Goal: Information Seeking & Learning: Compare options

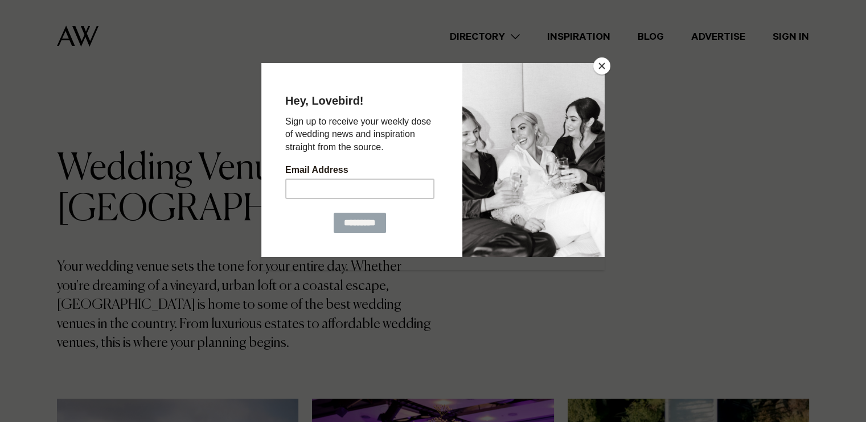
click at [601, 68] on button "Close" at bounding box center [601, 66] width 17 height 17
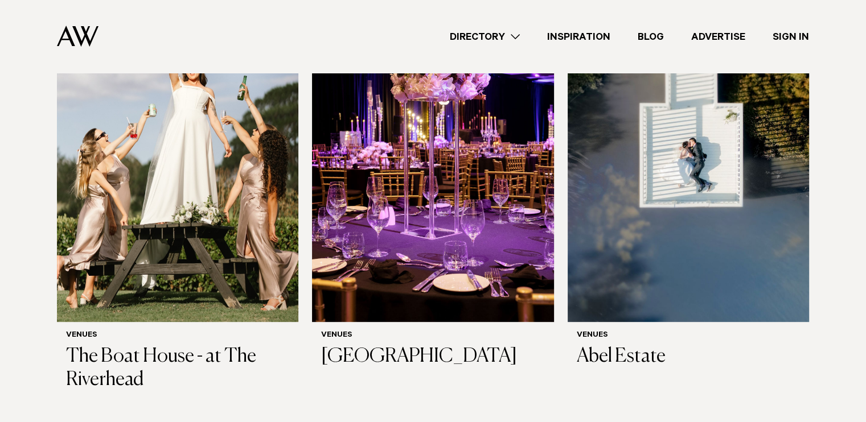
scroll to position [400, 0]
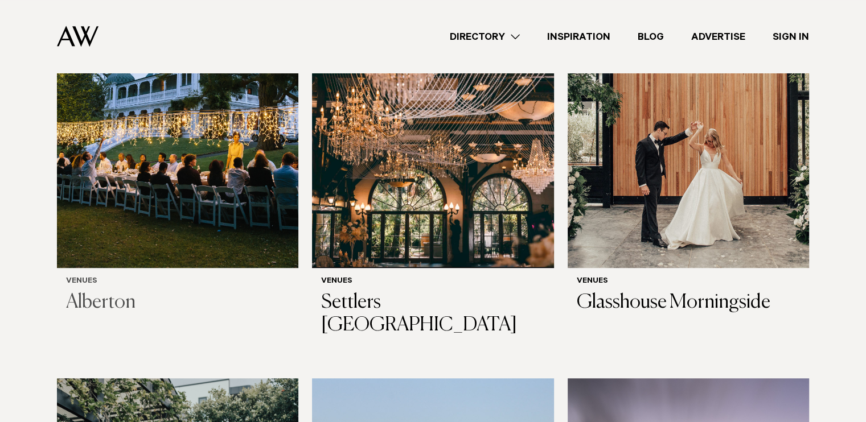
scroll to position [890, 0]
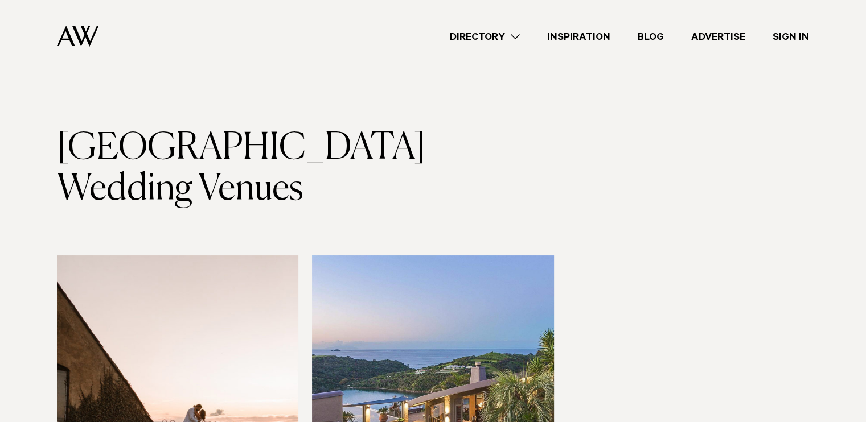
scroll to position [19, 0]
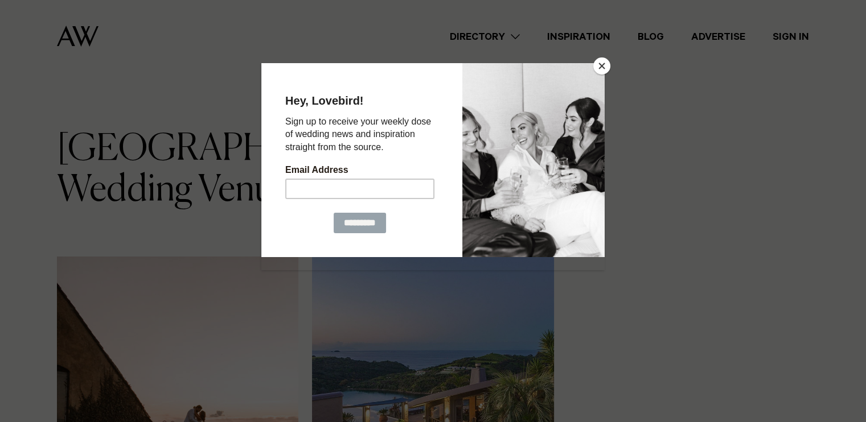
click at [601, 65] on button "Close" at bounding box center [601, 66] width 17 height 17
click at [601, 67] on div "Directory Hair & Makeup Flowers Venues Cakes & Sweets" at bounding box center [458, 36] width 701 height 73
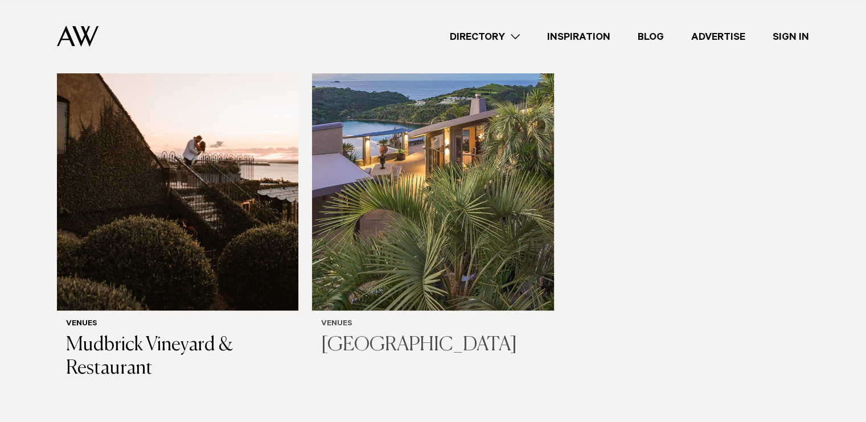
scroll to position [288, 0]
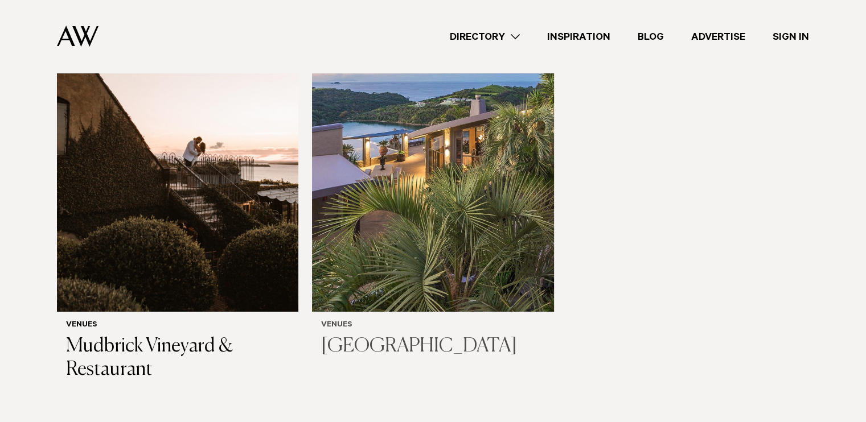
click at [476, 250] on img at bounding box center [432, 150] width 241 height 324
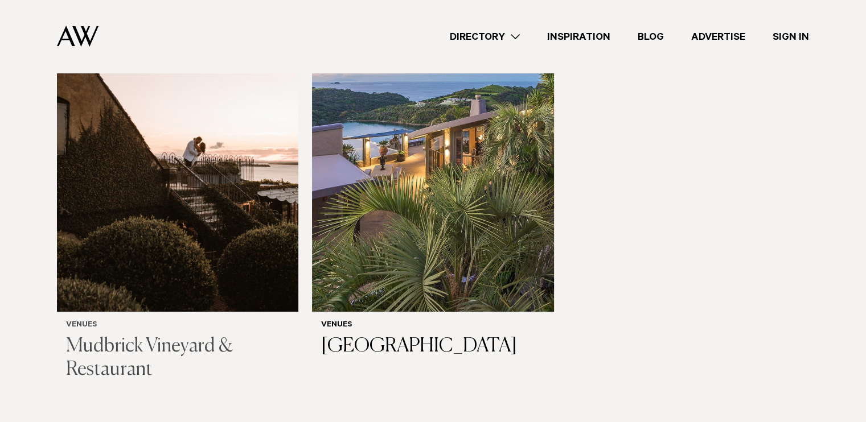
click at [132, 252] on img at bounding box center [177, 150] width 241 height 324
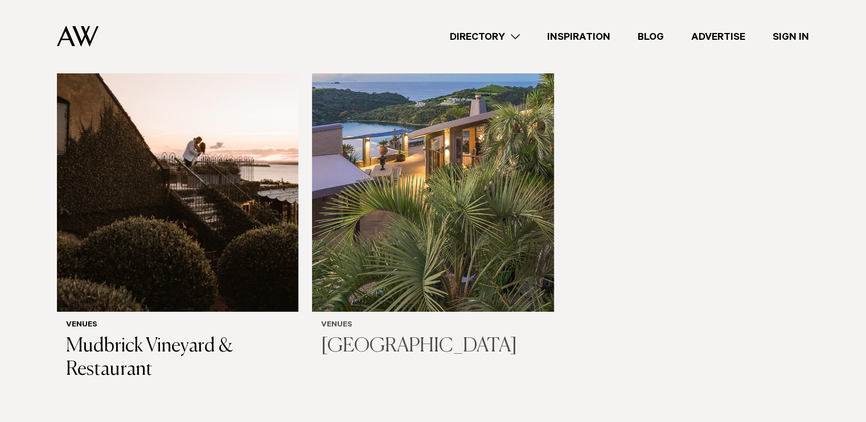
click at [417, 159] on img at bounding box center [432, 150] width 241 height 324
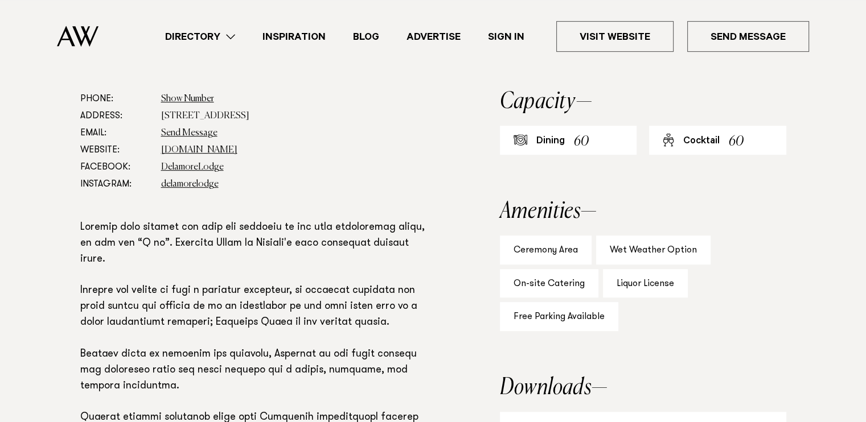
scroll to position [624, 0]
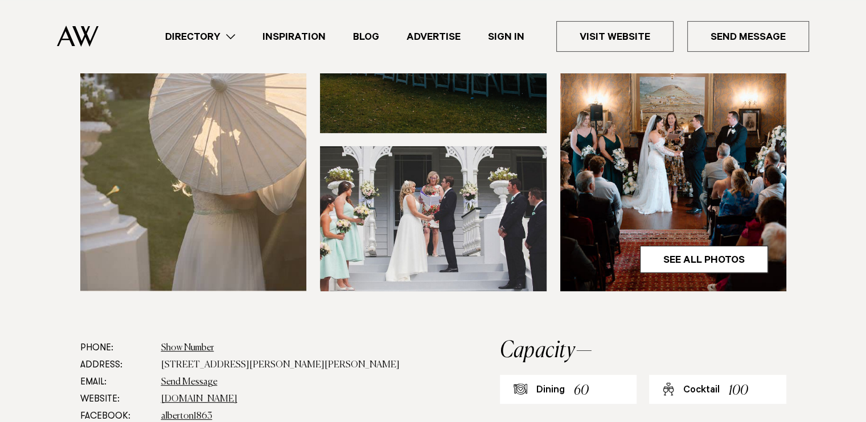
scroll to position [421, 0]
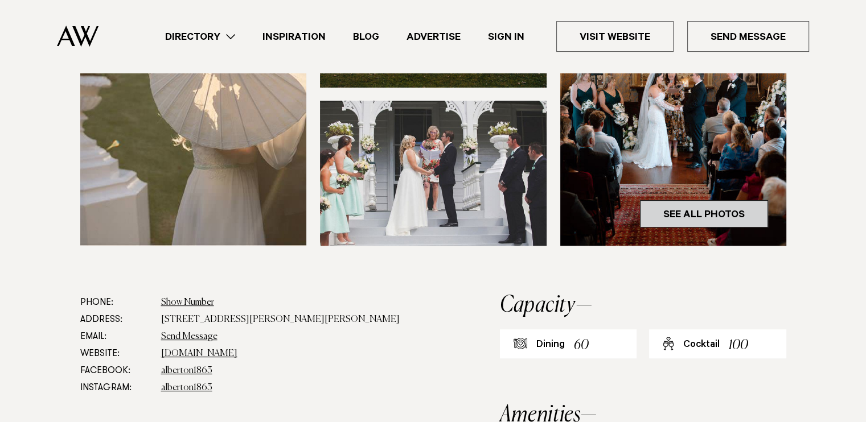
click at [658, 215] on link "See All Photos" at bounding box center [704, 213] width 128 height 27
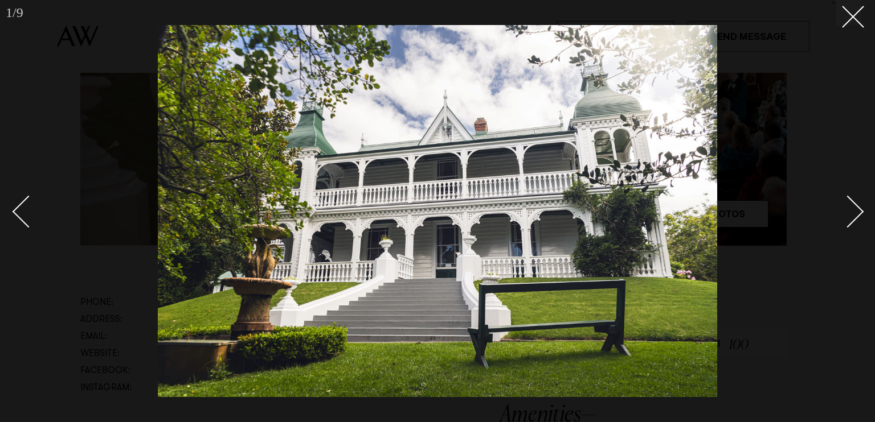
click at [849, 208] on div "Next slide" at bounding box center [847, 212] width 32 height 32
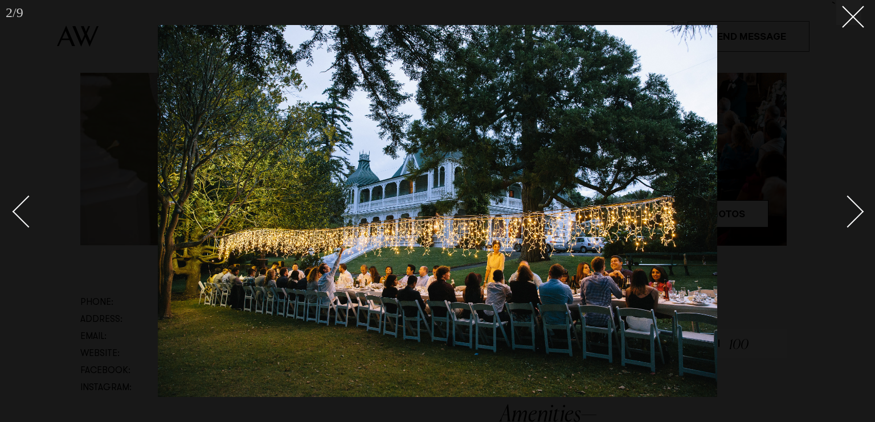
click at [849, 208] on div "Next slide" at bounding box center [847, 212] width 32 height 32
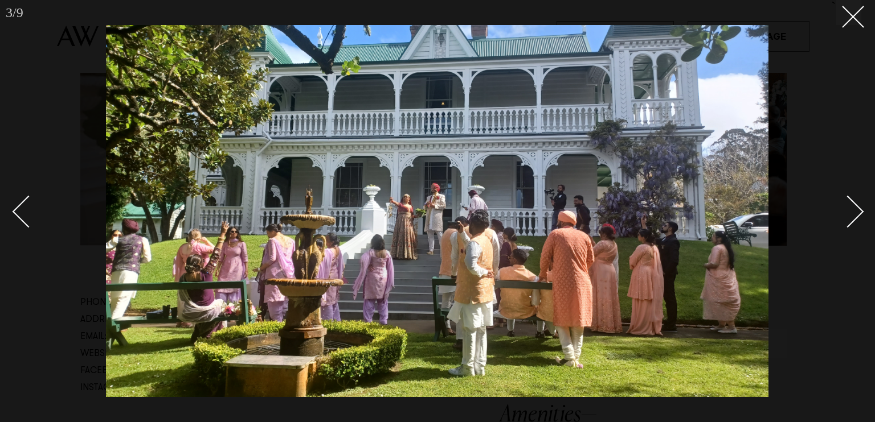
click at [843, 205] on div "Next slide" at bounding box center [847, 212] width 32 height 32
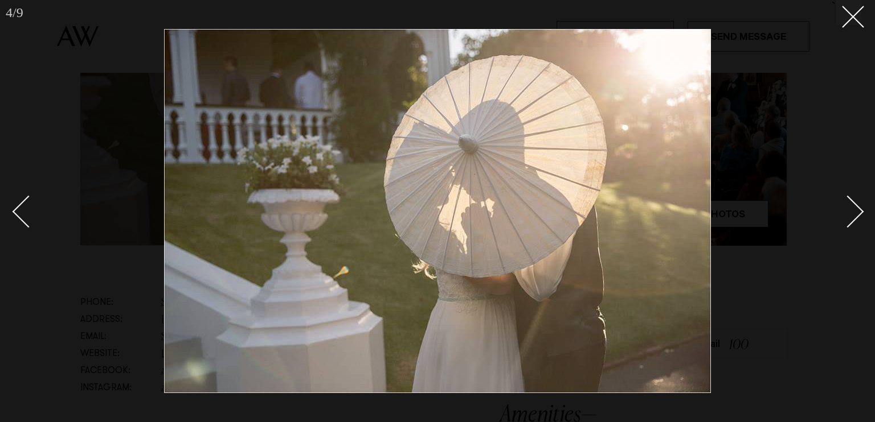
click at [843, 205] on div "Next slide" at bounding box center [847, 212] width 32 height 32
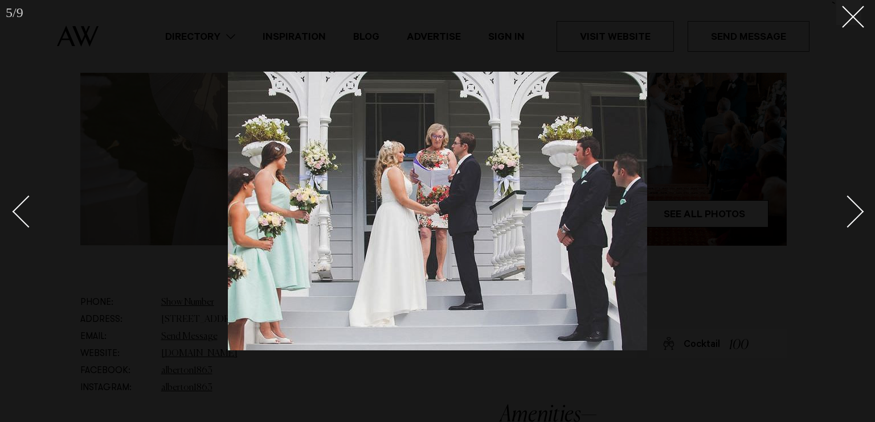
click at [843, 205] on div "Next slide" at bounding box center [847, 212] width 32 height 32
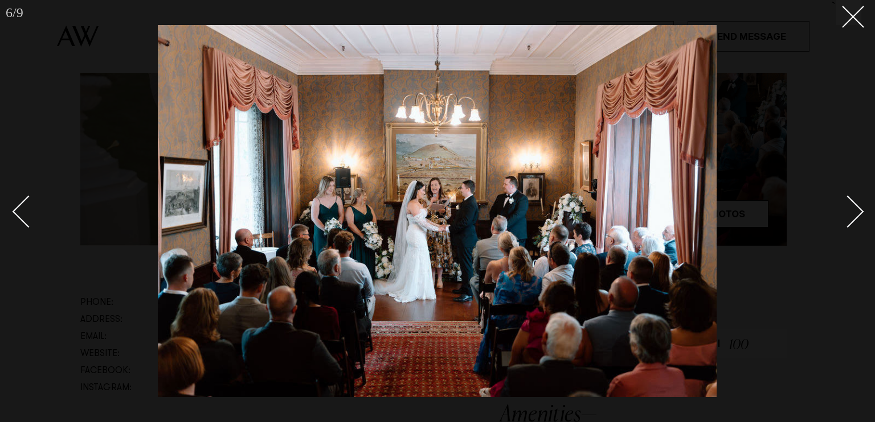
click at [843, 205] on div "Next slide" at bounding box center [847, 212] width 32 height 32
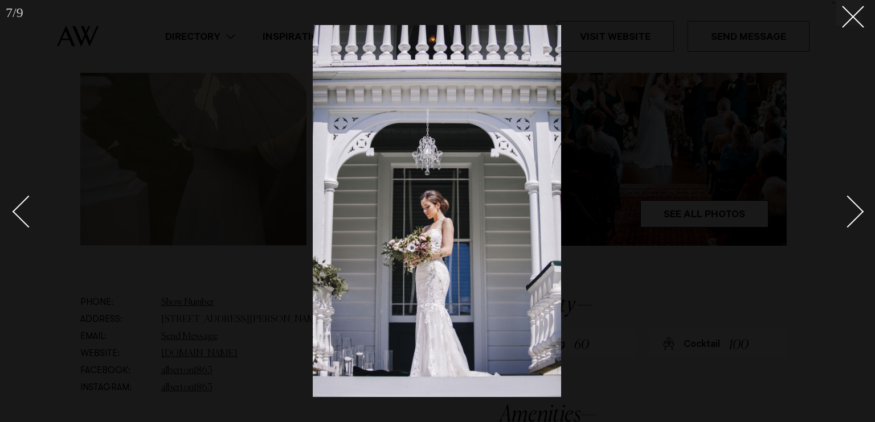
click at [843, 205] on div "Next slide" at bounding box center [847, 212] width 32 height 32
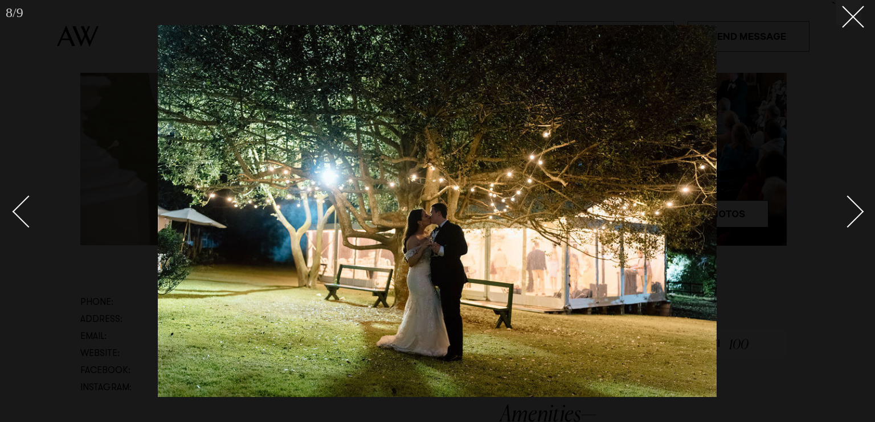
click at [839, 120] on div at bounding box center [437, 211] width 875 height 422
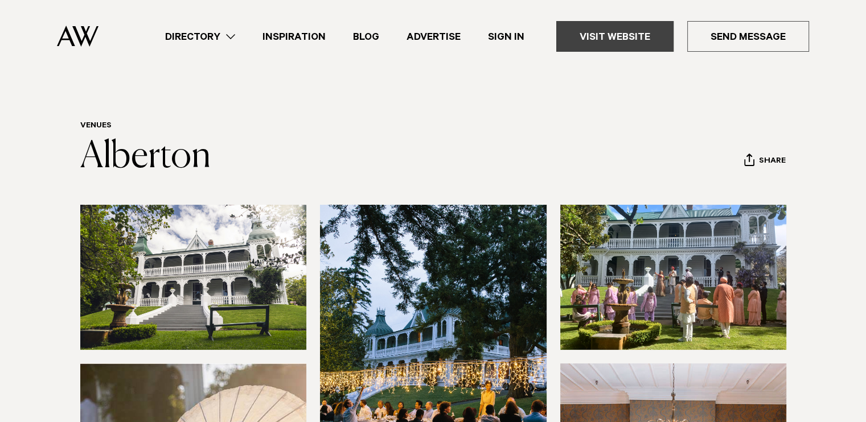
drag, startPoint x: 488, startPoint y: 144, endPoint x: 567, endPoint y: 29, distance: 139.6
click at [488, 144] on header "Venues Alberton Share Copy Link Email twitter facebook" at bounding box center [433, 149] width 706 height 56
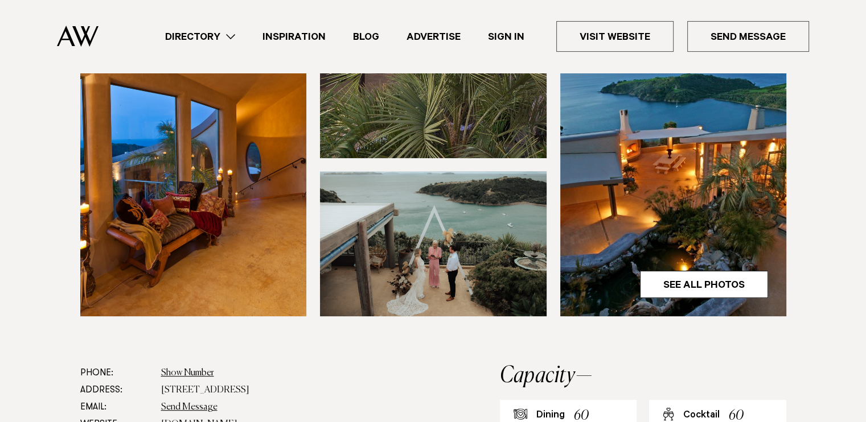
scroll to position [392, 0]
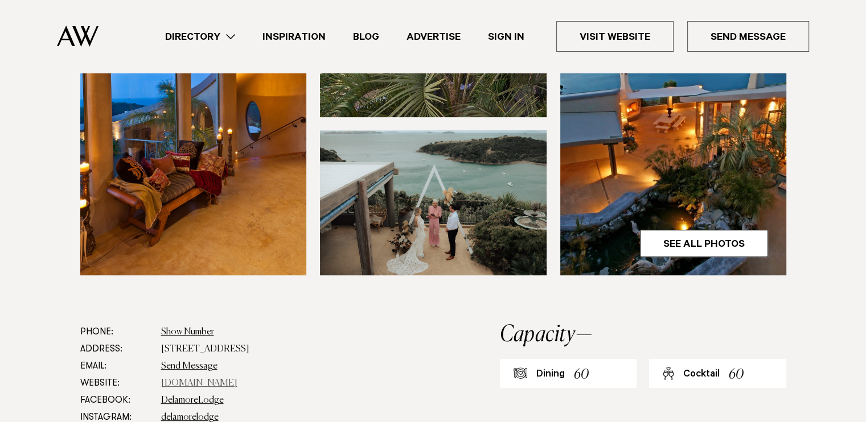
click at [188, 382] on link "www.delamorelodge.com" at bounding box center [199, 383] width 76 height 9
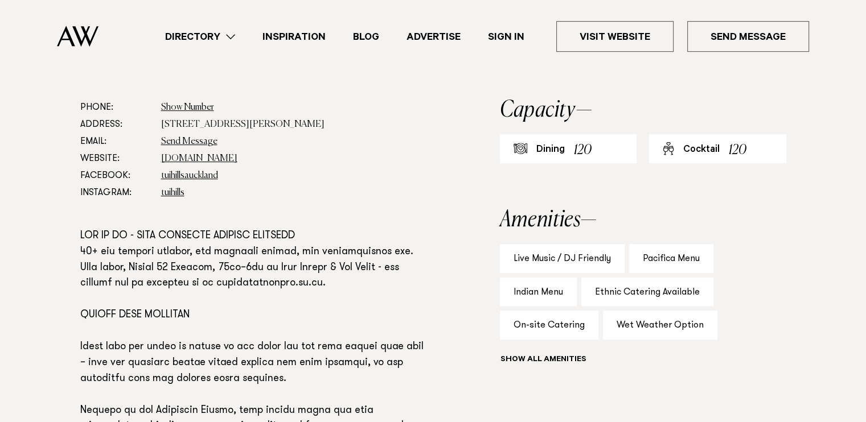
scroll to position [607, 0]
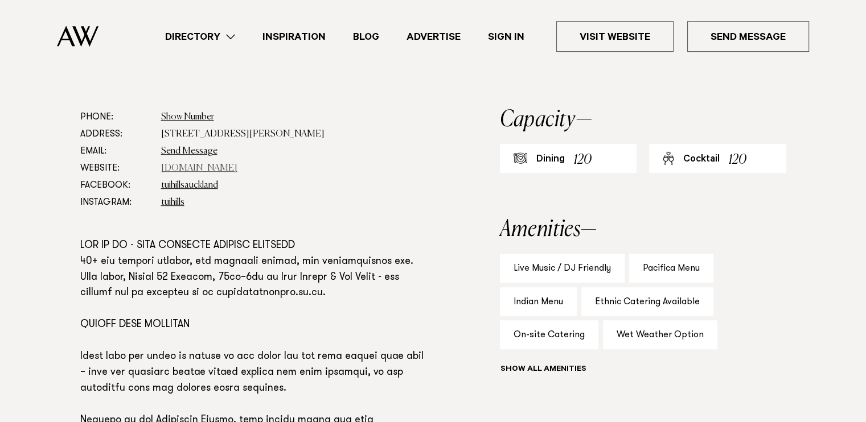
click at [191, 166] on link "tuihills.co.nz" at bounding box center [199, 168] width 76 height 9
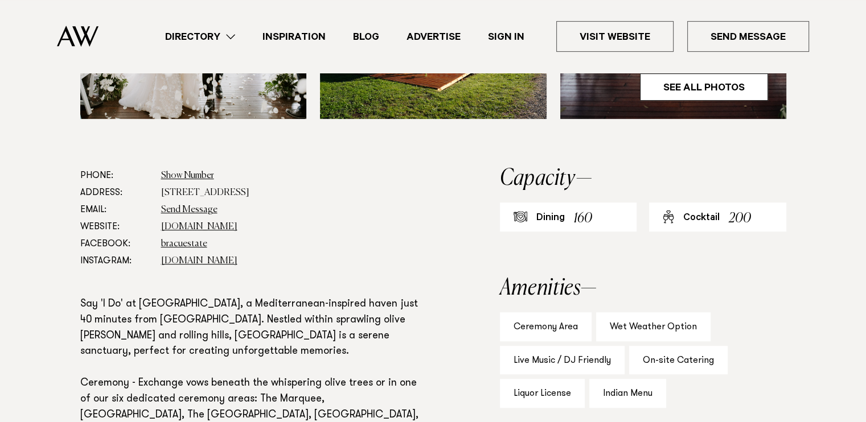
scroll to position [548, 0]
click at [187, 227] on link "[DOMAIN_NAME]" at bounding box center [199, 227] width 76 height 9
click at [186, 224] on link "[DOMAIN_NAME]" at bounding box center [199, 227] width 76 height 9
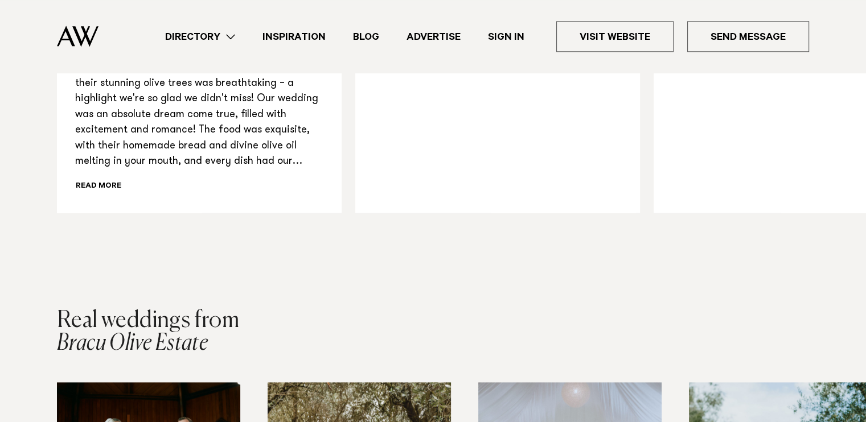
scroll to position [1303, 0]
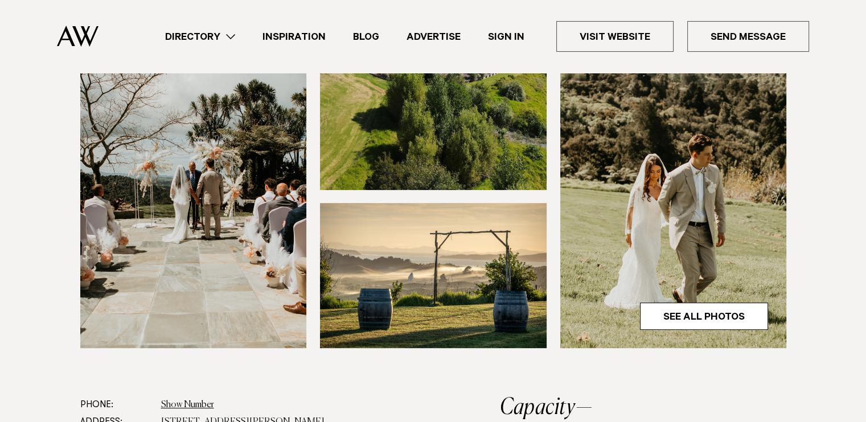
scroll to position [551, 0]
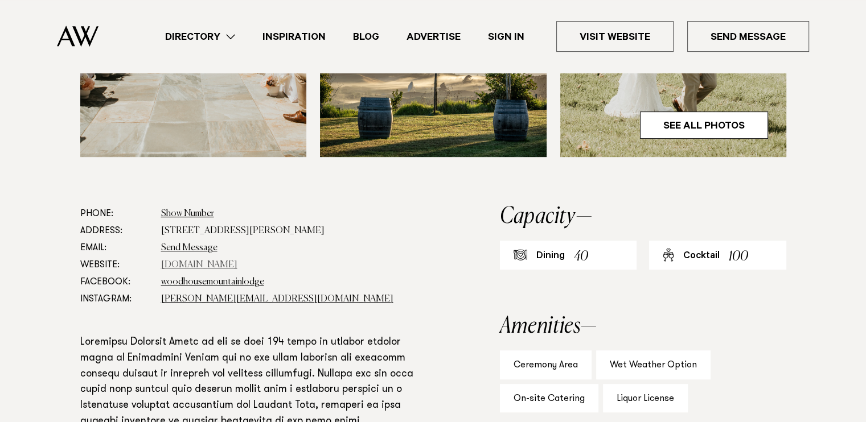
click at [199, 266] on link "[DOMAIN_NAME]" at bounding box center [199, 265] width 76 height 9
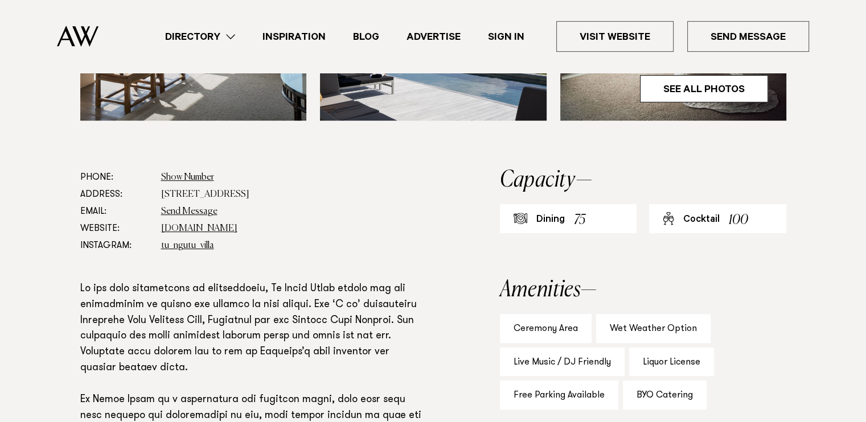
scroll to position [546, 0]
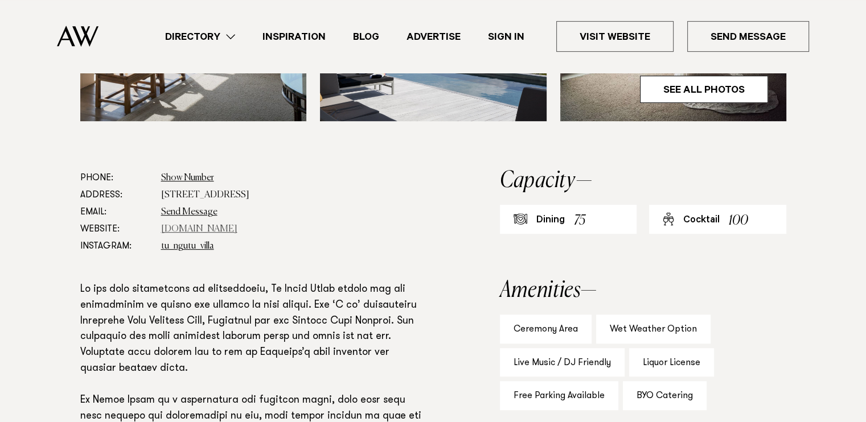
click at [202, 227] on link "[DOMAIN_NAME]" at bounding box center [199, 229] width 76 height 9
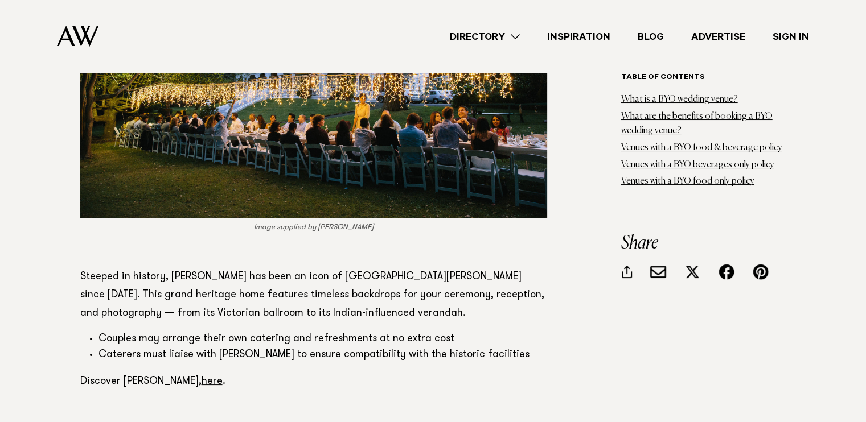
scroll to position [4388, 0]
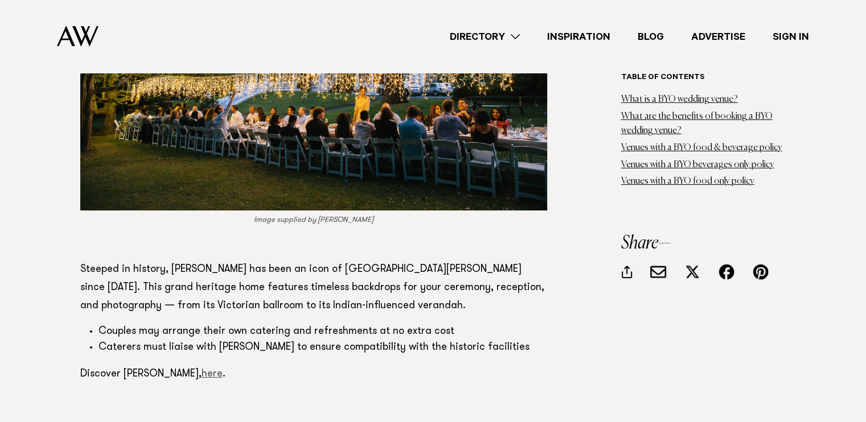
click at [202, 370] on link "here" at bounding box center [212, 375] width 21 height 10
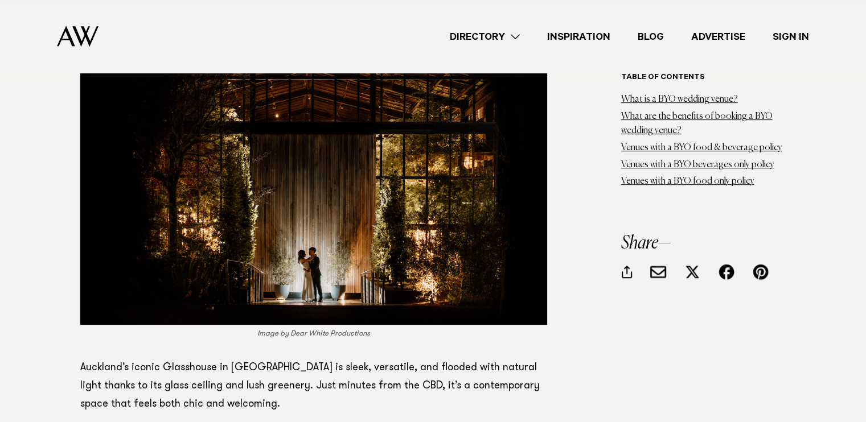
scroll to position [4983, 0]
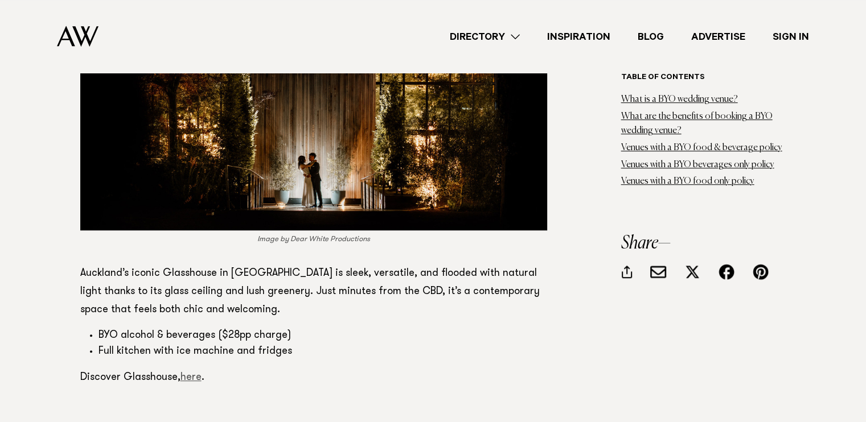
click at [196, 373] on link "here" at bounding box center [190, 378] width 21 height 10
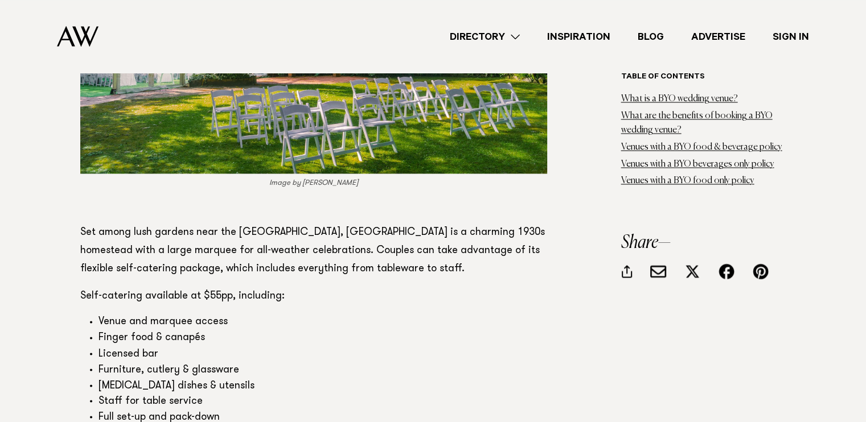
scroll to position [6194, 0]
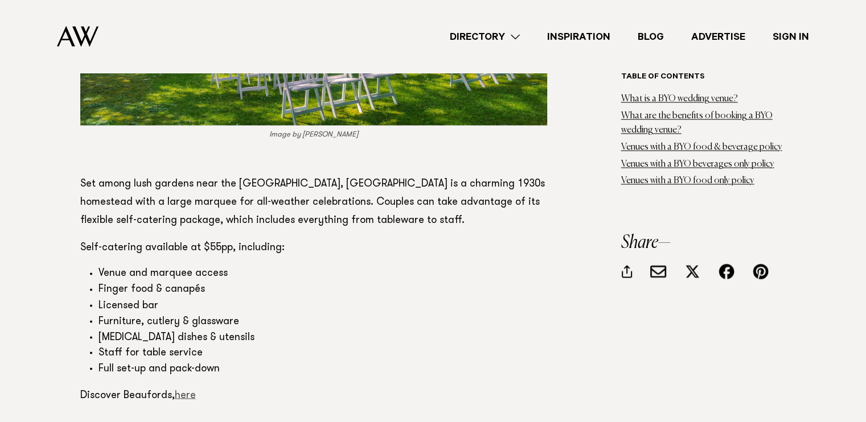
click at [186, 391] on link "here" at bounding box center [185, 396] width 21 height 10
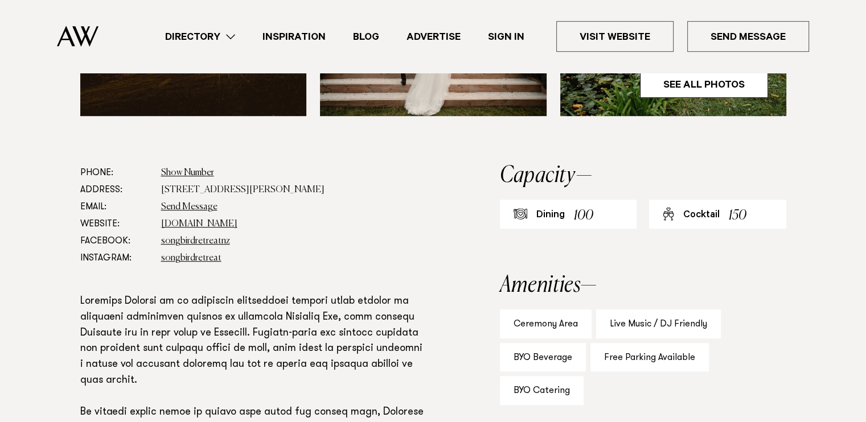
scroll to position [592, 0]
click at [204, 225] on link "www.songbirdretreat.co.nz" at bounding box center [199, 224] width 76 height 9
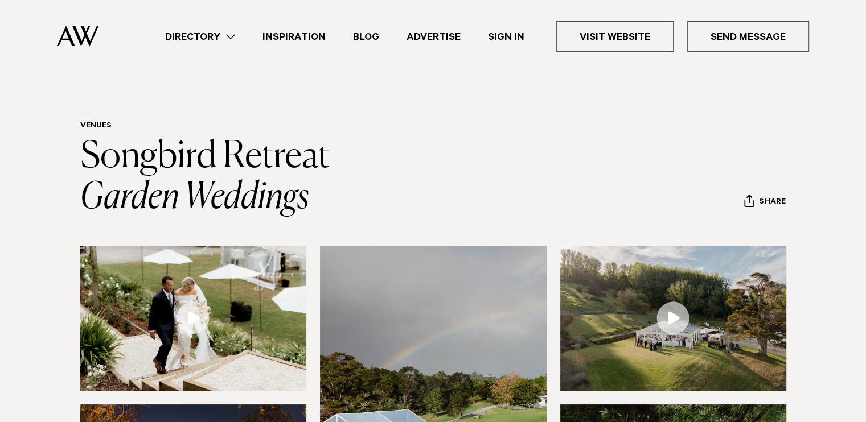
scroll to position [1, 0]
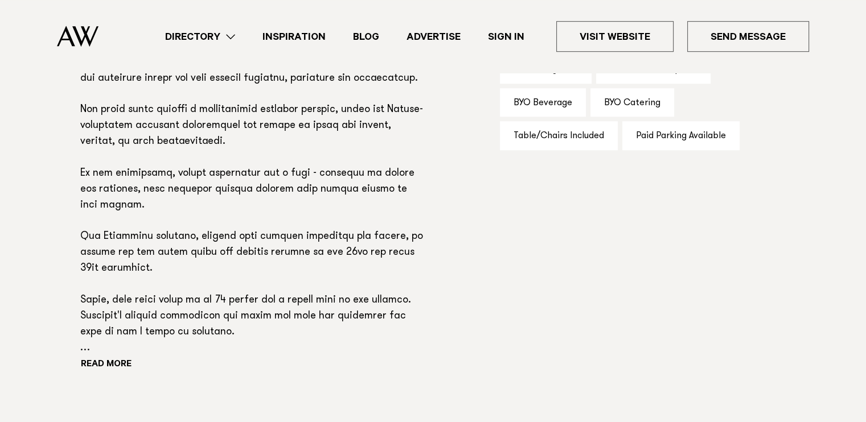
scroll to position [634, 0]
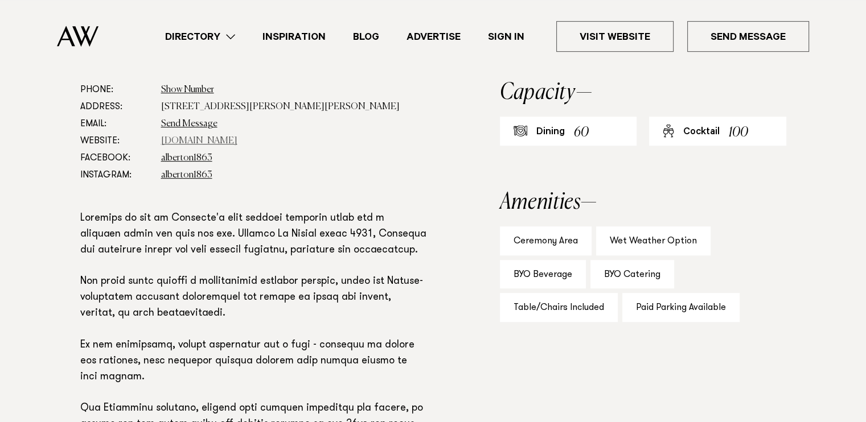
click at [202, 142] on link "[DOMAIN_NAME]" at bounding box center [199, 141] width 76 height 9
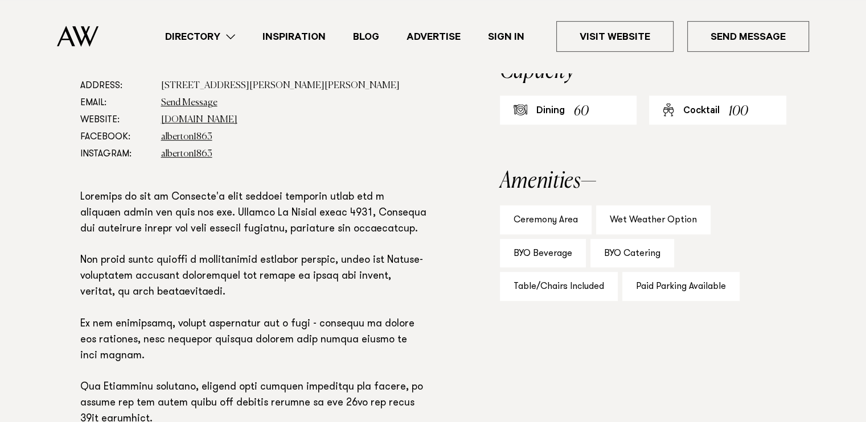
scroll to position [655, 0]
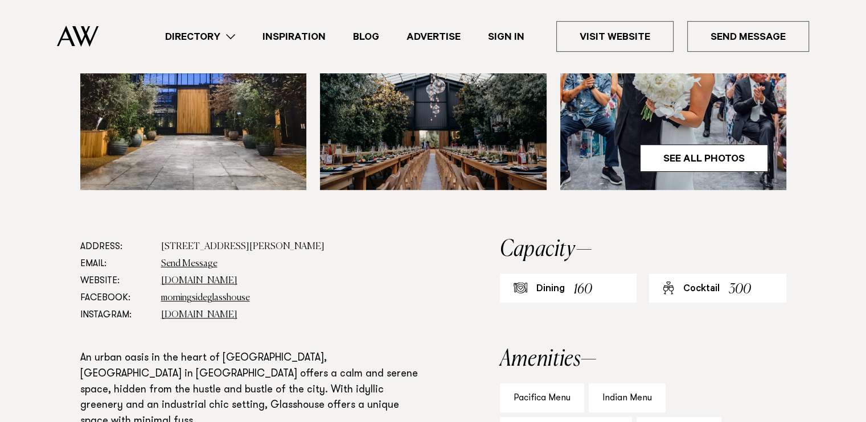
scroll to position [491, 0]
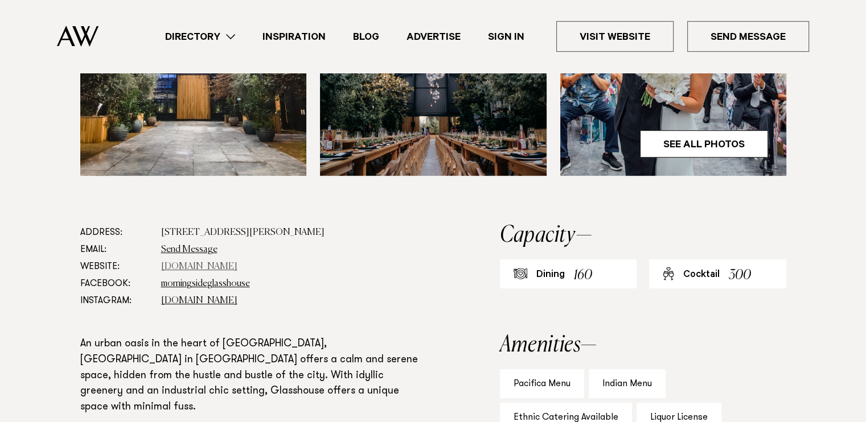
click at [206, 268] on link "[DOMAIN_NAME]" at bounding box center [199, 266] width 76 height 9
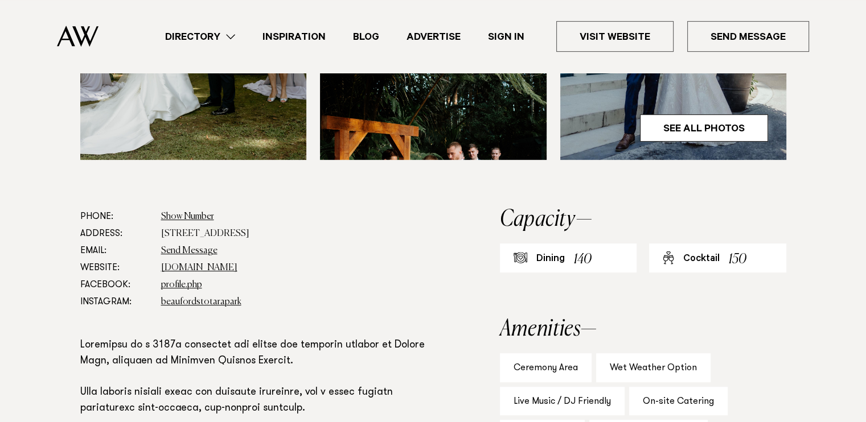
scroll to position [548, 0]
click at [212, 264] on link "[DOMAIN_NAME]" at bounding box center [199, 268] width 76 height 9
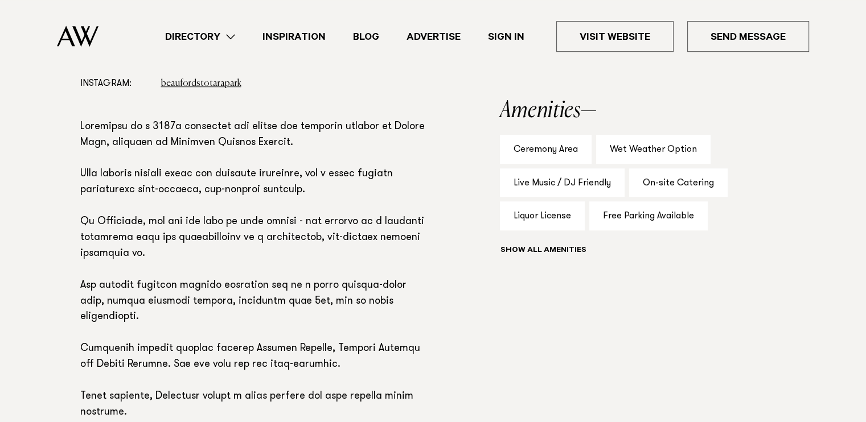
scroll to position [766, 0]
